Goal: Communication & Community: Answer question/provide support

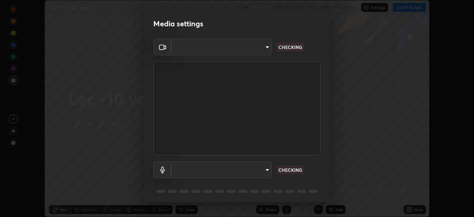
scroll to position [26, 0]
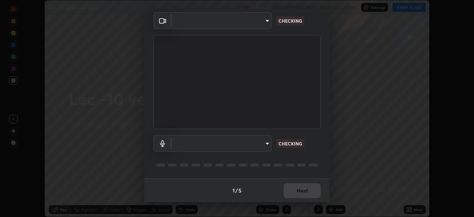
type input "a17bcbb42032d38a161d8b634044fc92f1b5a35c8046609e00d91205918d13dc"
type input "communications"
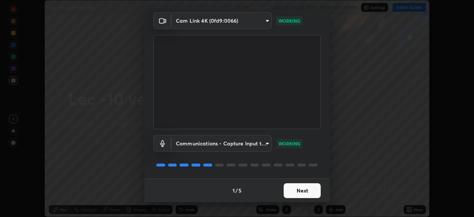
click at [307, 187] on button "Next" at bounding box center [302, 190] width 37 height 15
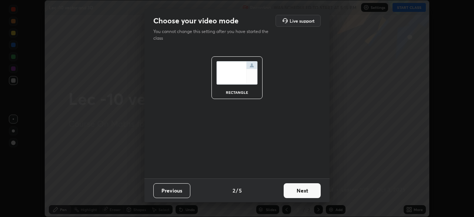
click at [306, 190] on button "Next" at bounding box center [302, 190] width 37 height 15
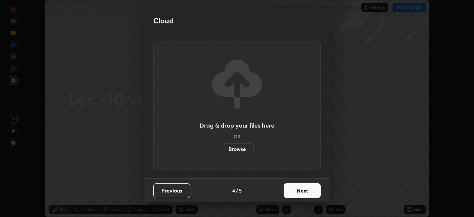
click at [307, 189] on button "Next" at bounding box center [302, 190] width 37 height 15
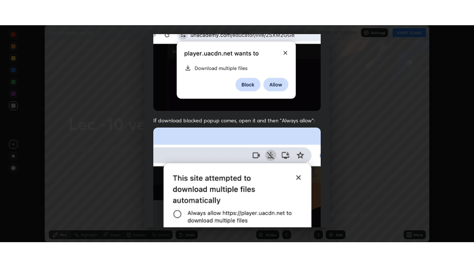
scroll to position [177, 0]
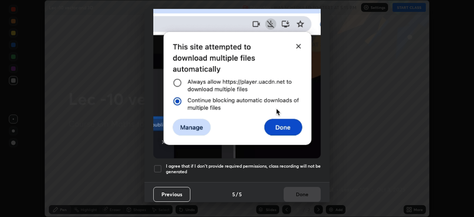
click at [311, 163] on h5 "I agree that if I don't provide required permissions, class recording will not …" at bounding box center [243, 168] width 155 height 11
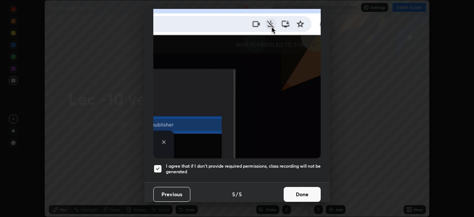
click at [306, 187] on button "Done" at bounding box center [302, 194] width 37 height 15
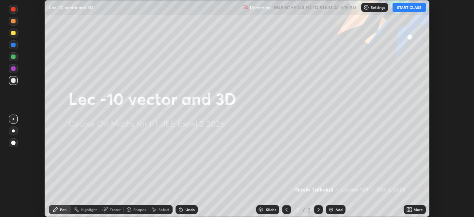
click at [407, 5] on button "START CLASS" at bounding box center [409, 7] width 33 height 9
click at [411, 206] on div "More" at bounding box center [415, 209] width 22 height 9
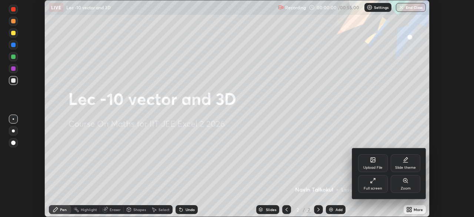
click at [372, 186] on div "Full screen" at bounding box center [373, 188] width 19 height 4
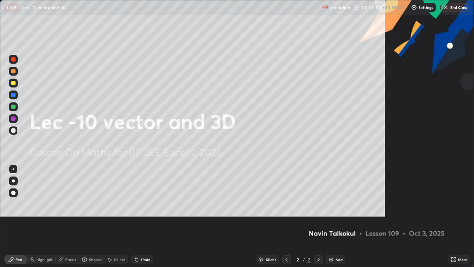
scroll to position [267, 474]
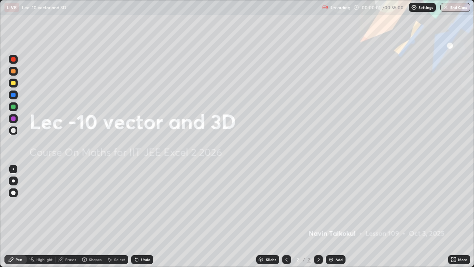
click at [336, 216] on div "Add" at bounding box center [339, 259] width 7 height 4
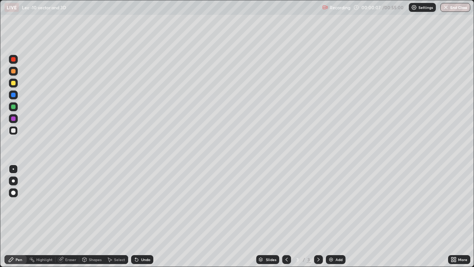
click at [13, 130] on div at bounding box center [13, 130] width 4 height 4
click at [24, 216] on div "Pen" at bounding box center [15, 259] width 22 height 9
click at [147, 216] on div "Undo" at bounding box center [145, 259] width 9 height 4
click at [336, 216] on div "Add" at bounding box center [336, 259] width 20 height 9
click at [144, 216] on div "Undo" at bounding box center [145, 259] width 9 height 4
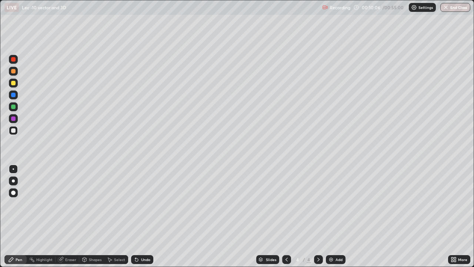
click at [145, 216] on div "Undo" at bounding box center [145, 259] width 9 height 4
click at [336, 216] on div "Add" at bounding box center [339, 259] width 7 height 4
click at [286, 216] on icon at bounding box center [287, 259] width 6 height 6
click at [318, 216] on icon at bounding box center [319, 259] width 6 height 6
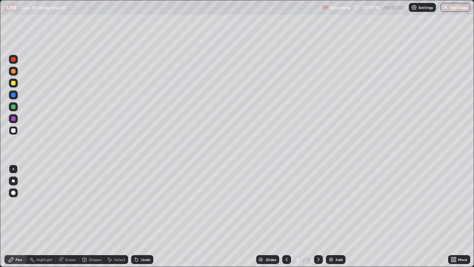
click at [318, 216] on icon at bounding box center [319, 259] width 6 height 6
click at [72, 216] on div "Eraser" at bounding box center [70, 259] width 11 height 4
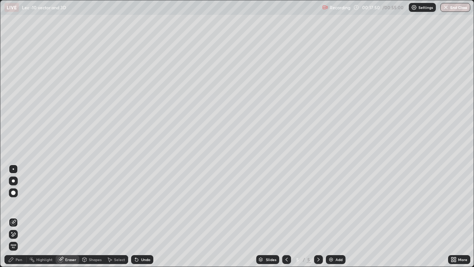
click at [24, 216] on div "Pen" at bounding box center [15, 259] width 22 height 9
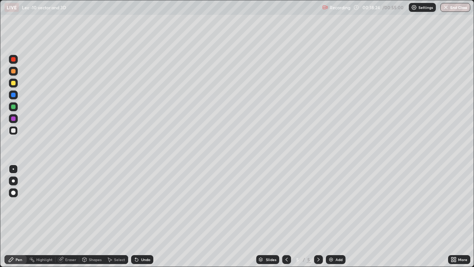
click at [14, 69] on div at bounding box center [13, 71] width 4 height 4
click at [14, 131] on div at bounding box center [13, 130] width 4 height 4
click at [286, 216] on icon at bounding box center [287, 259] width 6 height 6
click at [318, 216] on icon at bounding box center [319, 259] width 6 height 6
click at [146, 216] on div "Undo" at bounding box center [142, 259] width 22 height 9
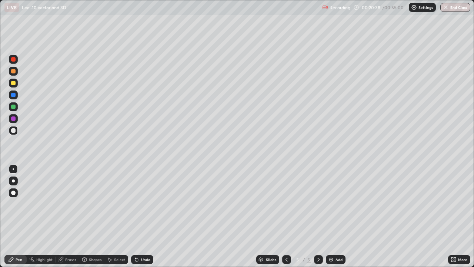
click at [146, 216] on div "Undo" at bounding box center [142, 259] width 22 height 9
click at [145, 216] on div "Undo" at bounding box center [142, 259] width 22 height 9
click at [144, 216] on div "Undo" at bounding box center [145, 259] width 9 height 4
click at [143, 216] on div "Undo" at bounding box center [145, 259] width 9 height 4
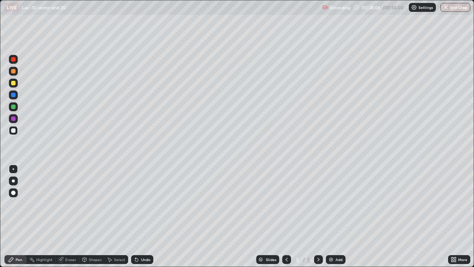
click at [332, 216] on img at bounding box center [331, 259] width 6 height 6
click at [143, 216] on div "Undo" at bounding box center [145, 259] width 9 height 4
click at [142, 216] on div "Undo" at bounding box center [142, 259] width 22 height 9
click at [140, 216] on div "Undo" at bounding box center [142, 259] width 22 height 9
click at [139, 216] on div "Undo" at bounding box center [142, 259] width 22 height 9
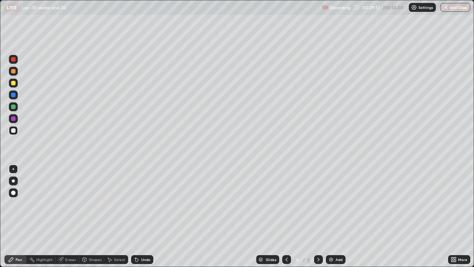
click at [140, 216] on div "Undo" at bounding box center [142, 259] width 22 height 9
click at [139, 216] on div "Undo" at bounding box center [142, 259] width 22 height 9
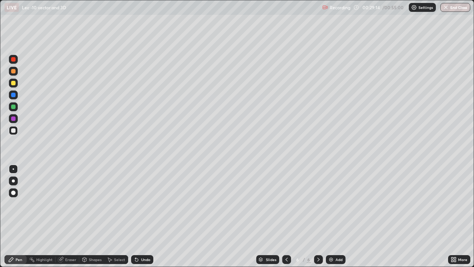
click at [67, 216] on div "Eraser" at bounding box center [68, 259] width 24 height 9
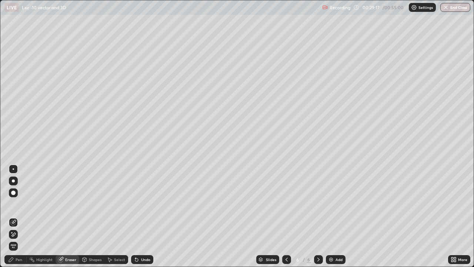
click at [24, 216] on div "Pen" at bounding box center [15, 259] width 22 height 9
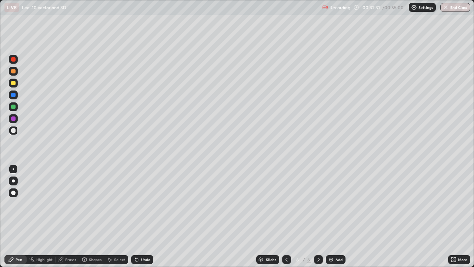
click at [337, 216] on div "Add" at bounding box center [339, 259] width 7 height 4
click at [286, 216] on icon at bounding box center [287, 259] width 6 height 6
click at [318, 216] on icon at bounding box center [319, 259] width 6 height 6
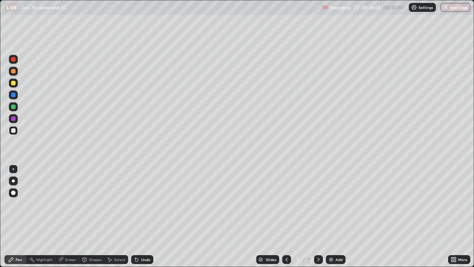
click at [286, 216] on icon at bounding box center [287, 259] width 6 height 6
click at [287, 216] on div at bounding box center [286, 259] width 9 height 9
click at [317, 216] on icon at bounding box center [319, 259] width 6 height 6
click at [319, 216] on icon at bounding box center [319, 259] width 6 height 6
click at [145, 216] on div "Undo" at bounding box center [145, 259] width 9 height 4
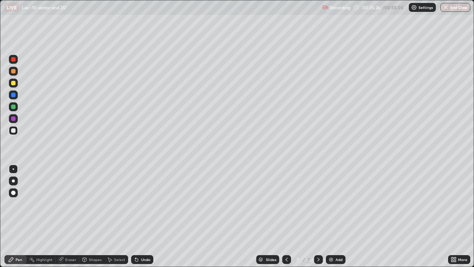
click at [143, 216] on div "Undo" at bounding box center [145, 259] width 9 height 4
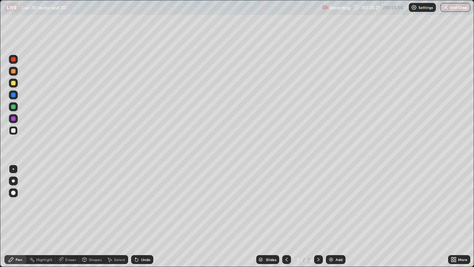
click at [142, 216] on div "Undo" at bounding box center [142, 259] width 22 height 9
click at [140, 216] on div "Undo" at bounding box center [142, 259] width 22 height 9
click at [286, 216] on icon at bounding box center [287, 259] width 2 height 4
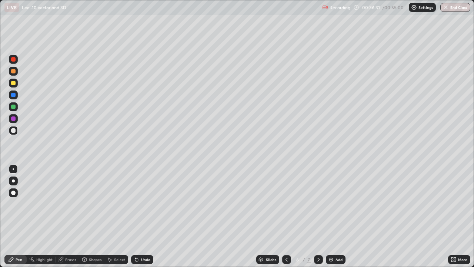
click at [286, 216] on icon at bounding box center [287, 259] width 6 height 6
click at [318, 216] on icon at bounding box center [319, 259] width 6 height 6
click at [286, 216] on icon at bounding box center [287, 259] width 6 height 6
click at [285, 216] on icon at bounding box center [287, 259] width 6 height 6
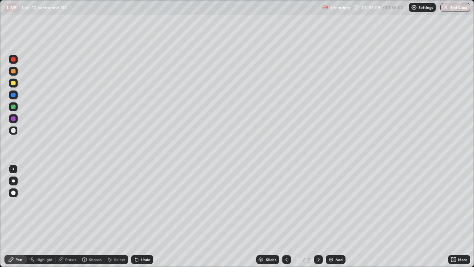
click at [317, 216] on icon at bounding box center [319, 259] width 6 height 6
click at [318, 216] on icon at bounding box center [319, 259] width 6 height 6
click at [336, 216] on div "Add" at bounding box center [339, 259] width 7 height 4
click at [143, 216] on div "Undo" at bounding box center [145, 259] width 9 height 4
click at [141, 216] on div "Undo" at bounding box center [142, 259] width 22 height 9
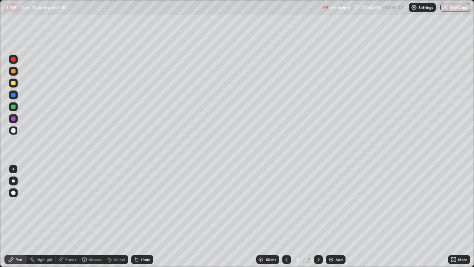
click at [140, 216] on div "Undo" at bounding box center [142, 259] width 22 height 9
click at [139, 216] on div "Undo" at bounding box center [142, 259] width 22 height 9
click at [141, 216] on div "Undo" at bounding box center [145, 259] width 9 height 4
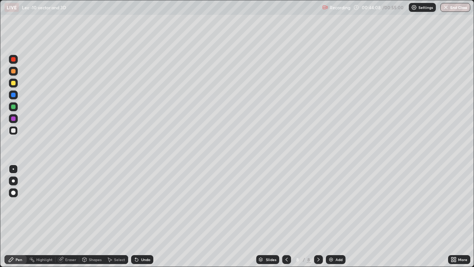
click at [141, 216] on div "Undo" at bounding box center [142, 259] width 22 height 9
click at [141, 216] on div "Undo" at bounding box center [145, 259] width 9 height 4
click at [458, 9] on button "End Class" at bounding box center [455, 7] width 30 height 9
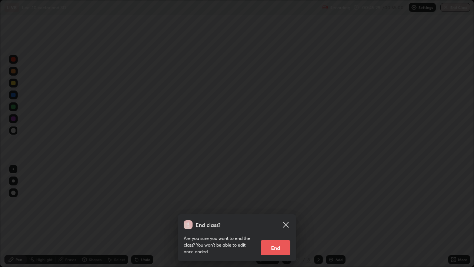
click at [282, 216] on button "End" at bounding box center [276, 247] width 30 height 15
